Goal: Find contact information: Find contact information

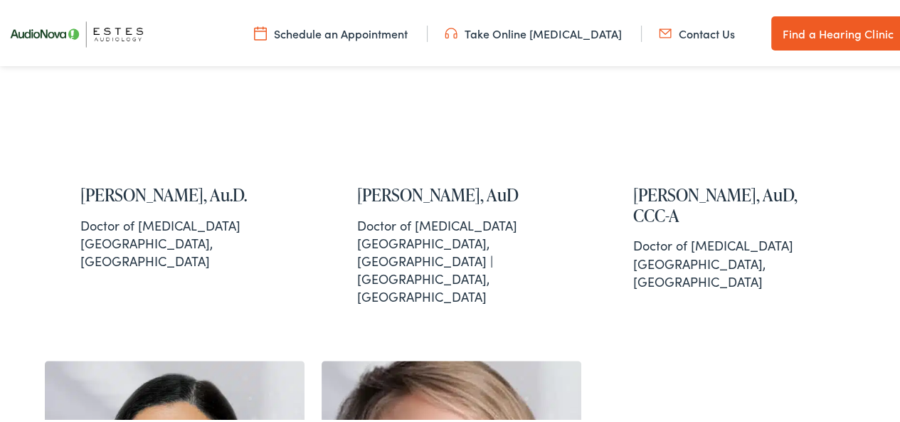
scroll to position [1991, 0]
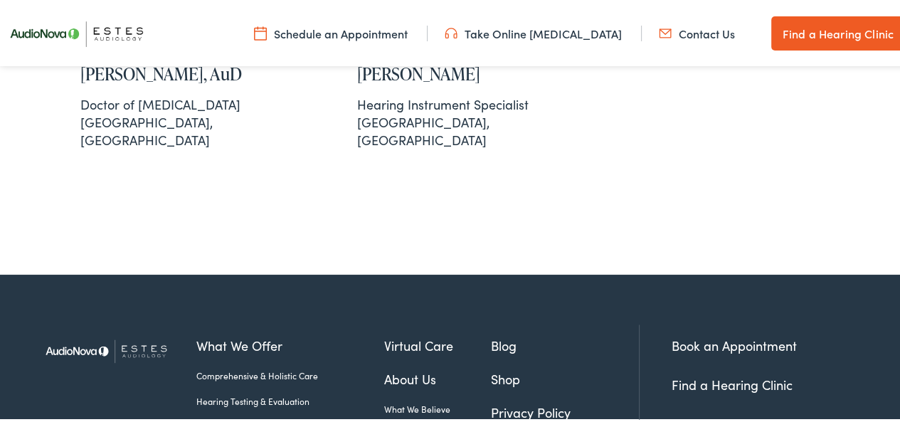
click at [688, 36] on link "Contact Us" at bounding box center [697, 31] width 76 height 16
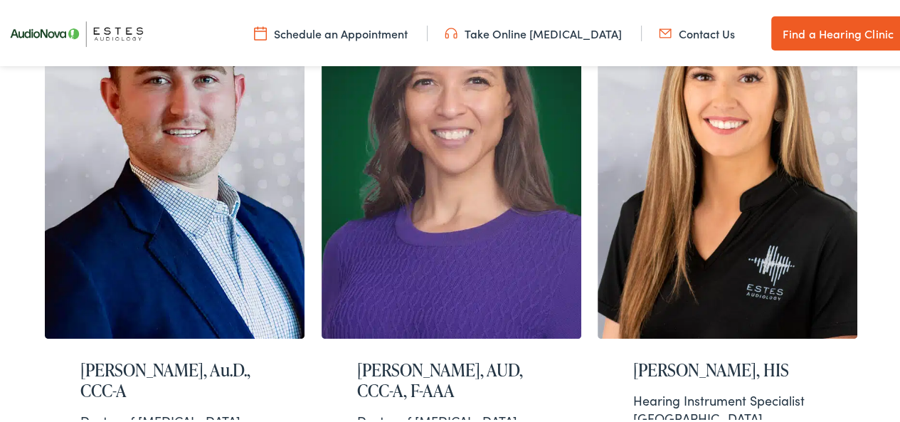
scroll to position [589, 0]
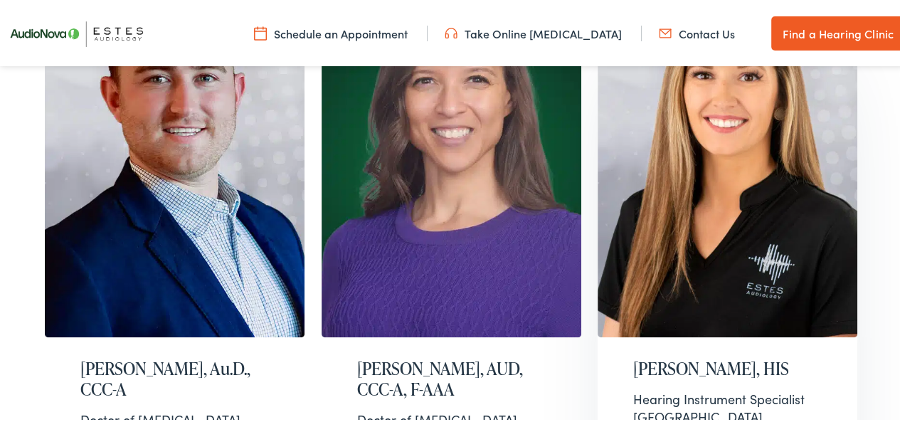
click at [722, 357] on h2 "Grace Rahtjen, HIS" at bounding box center [727, 367] width 189 height 21
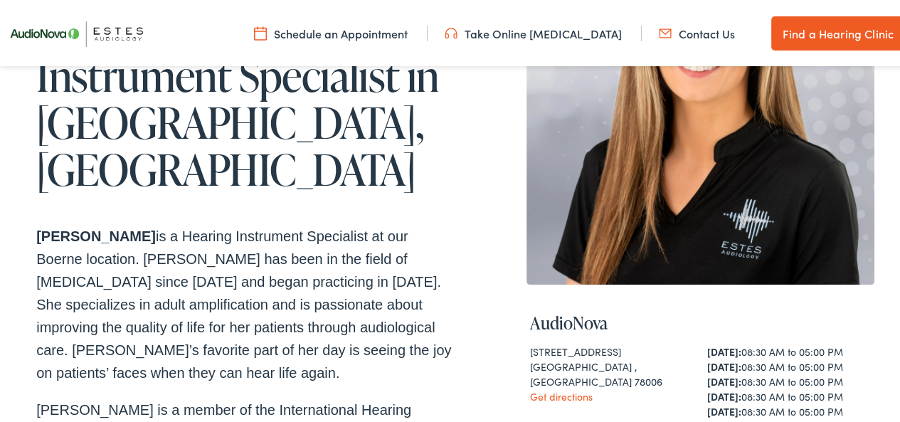
scroll to position [262, 0]
drag, startPoint x: 125, startPoint y: 186, endPoint x: 92, endPoint y: 186, distance: 33.5
click at [92, 226] on strong "[PERSON_NAME]" at bounding box center [96, 234] width 120 height 16
click at [130, 226] on strong "Grace Rahtjen" at bounding box center [96, 234] width 120 height 16
drag, startPoint x: 130, startPoint y: 188, endPoint x: 41, endPoint y: 192, distance: 89.8
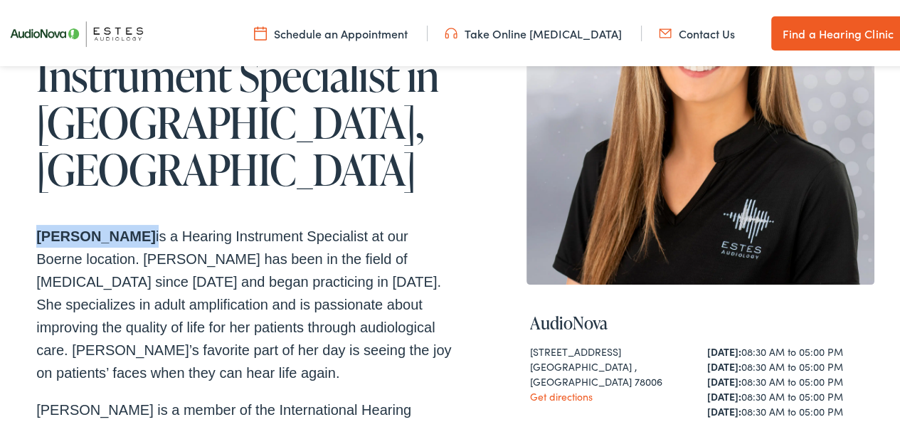
click at [41, 226] on strong "Grace Rahtjen" at bounding box center [96, 234] width 120 height 16
copy p "Grace Rahtjen"
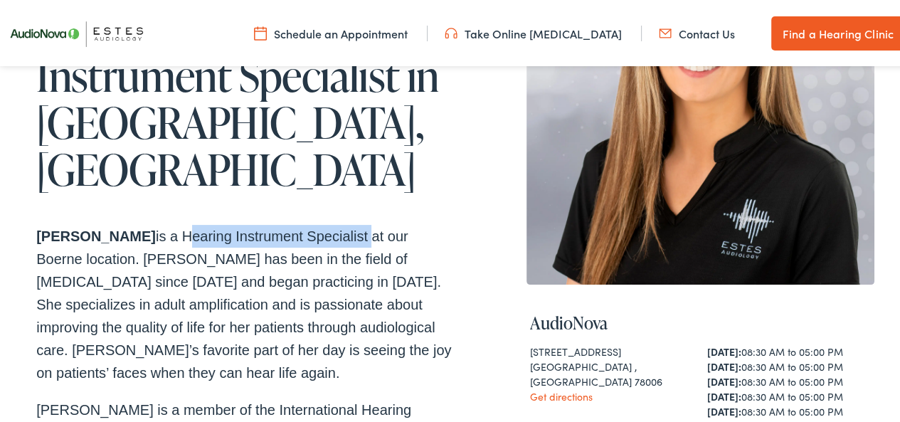
drag, startPoint x: 348, startPoint y: 187, endPoint x: 164, endPoint y: 186, distance: 183.6
click at [164, 223] on p "Grace Rahtjen is a Hearing Instrument Specialist at our Boerne location. Grace …" at bounding box center [245, 302] width 419 height 159
copy p "Hearing Instrument Specialist"
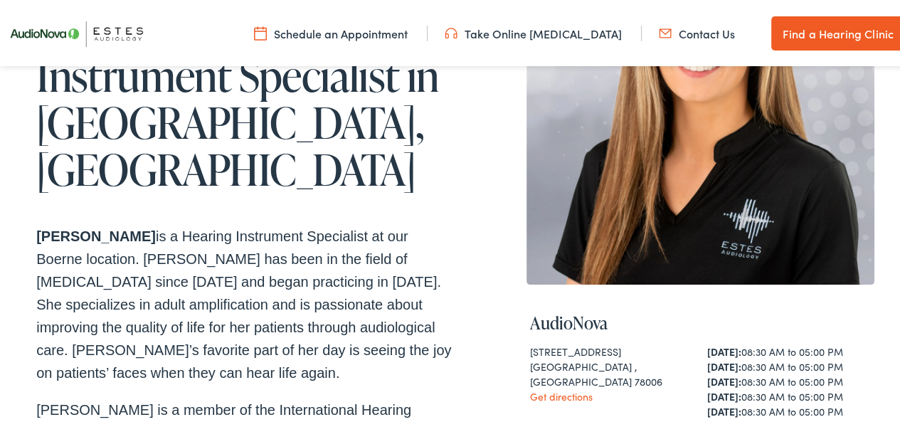
click at [409, 145] on div "Home » Team Members » Grace Rahtjen Meet Grace Rahtjen, a Passionate Hearing In…" at bounding box center [245, 291] width 419 height 748
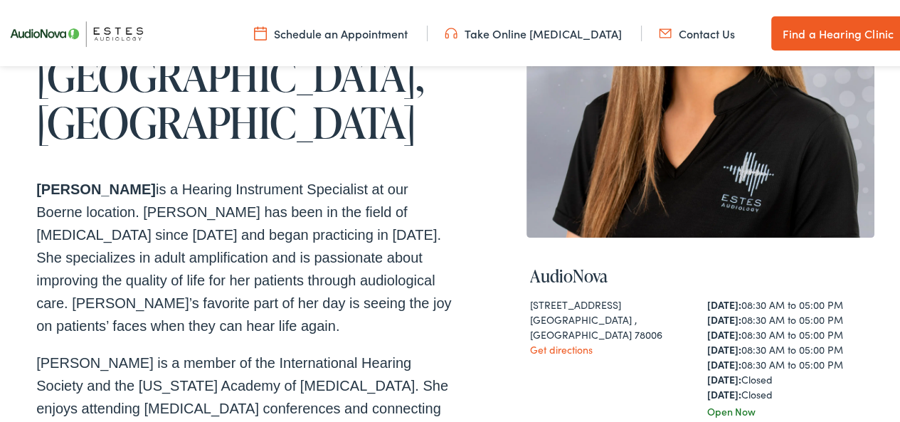
scroll to position [313, 0]
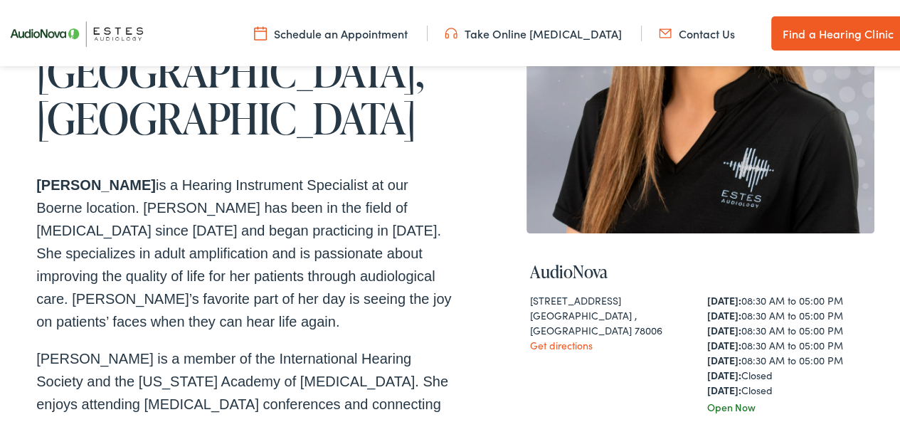
click at [575, 265] on h4 "AudioNova" at bounding box center [700, 270] width 341 height 21
copy div "AudioNova"
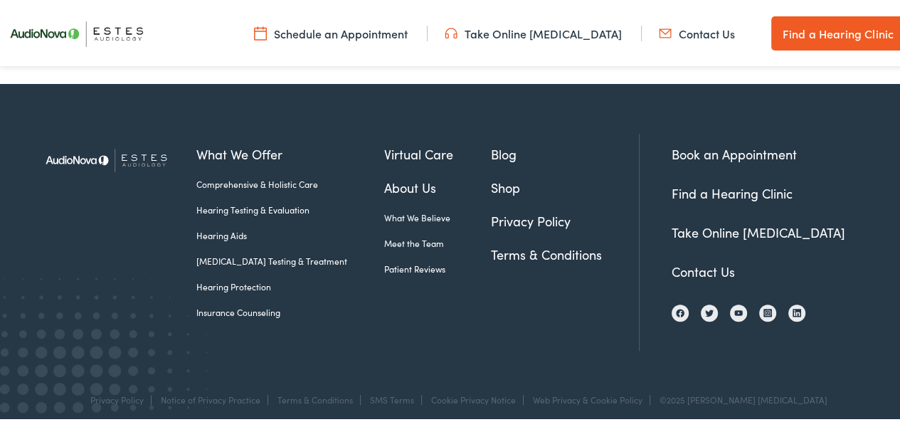
scroll to position [921, 0]
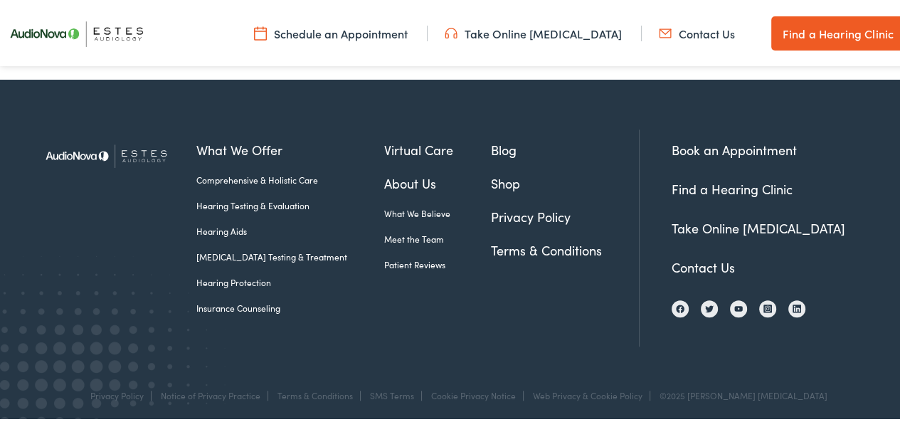
click at [699, 28] on link "Contact Us" at bounding box center [697, 31] width 76 height 16
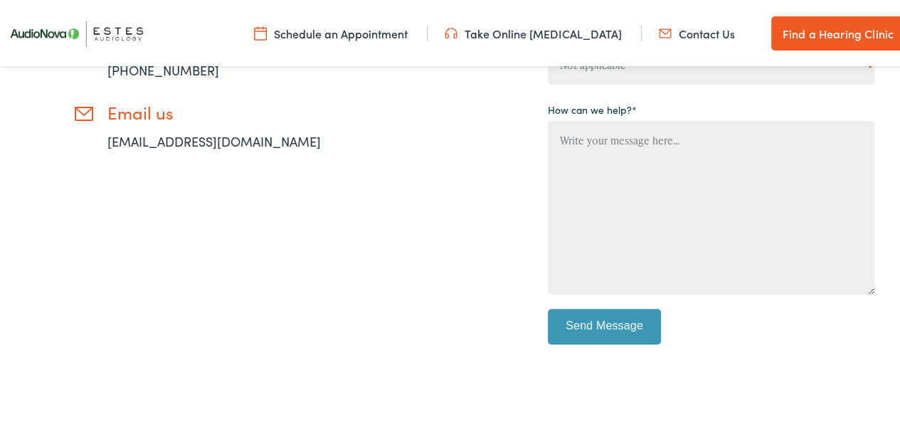
drag, startPoint x: 191, startPoint y: 140, endPoint x: 59, endPoint y: 227, distance: 158.3
click at [59, 227] on div "Need help? Have a question? We’re here to help. Give us a call 888-480-2052 Ema…" at bounding box center [199, 74] width 327 height 586
drag, startPoint x: 268, startPoint y: 138, endPoint x: 105, endPoint y: 131, distance: 163.1
click at [105, 131] on li "Email us info@estesaudiology.com" at bounding box center [218, 124] width 292 height 48
copy link "info@estesaudiology.com"
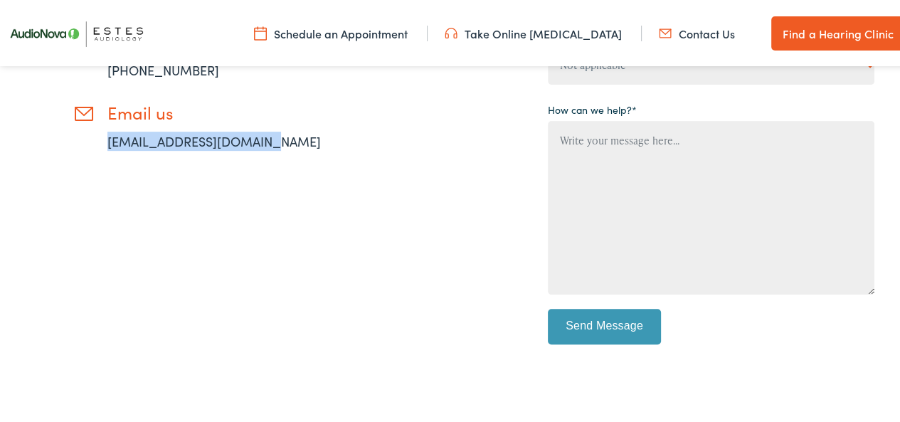
click at [289, 201] on div "Need help? Have a question? We’re here to help. Give us a call 888-480-2052 Ema…" at bounding box center [199, 74] width 327 height 586
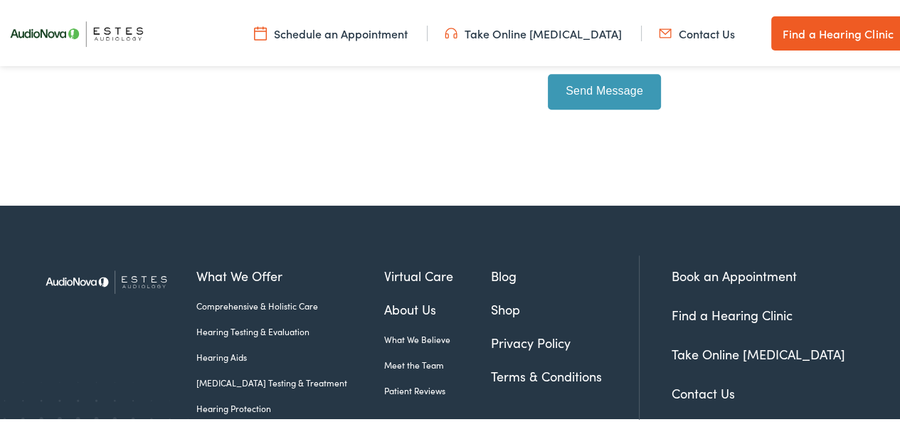
scroll to position [791, 0]
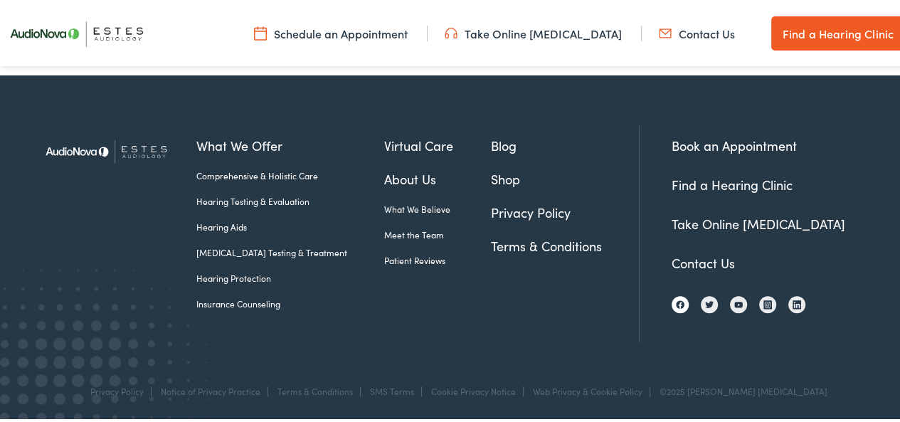
click at [676, 298] on img at bounding box center [680, 302] width 9 height 9
click at [396, 233] on link "Meet the Team" at bounding box center [437, 232] width 106 height 13
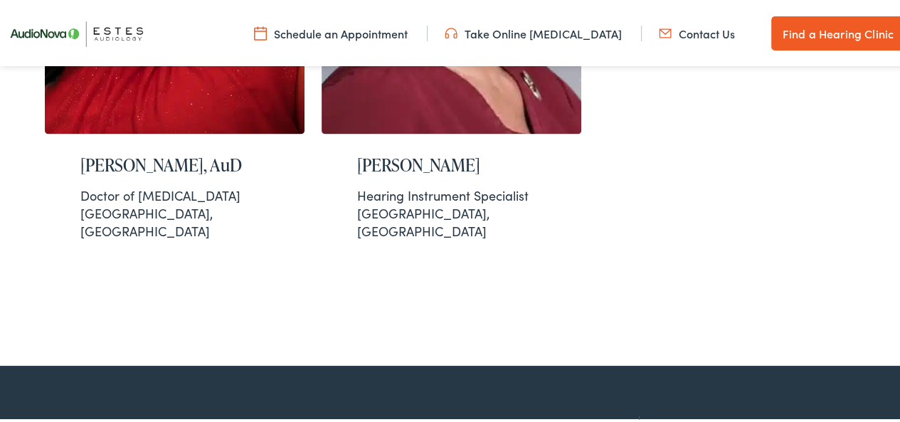
scroll to position [1991, 0]
